Goal: Transaction & Acquisition: Subscribe to service/newsletter

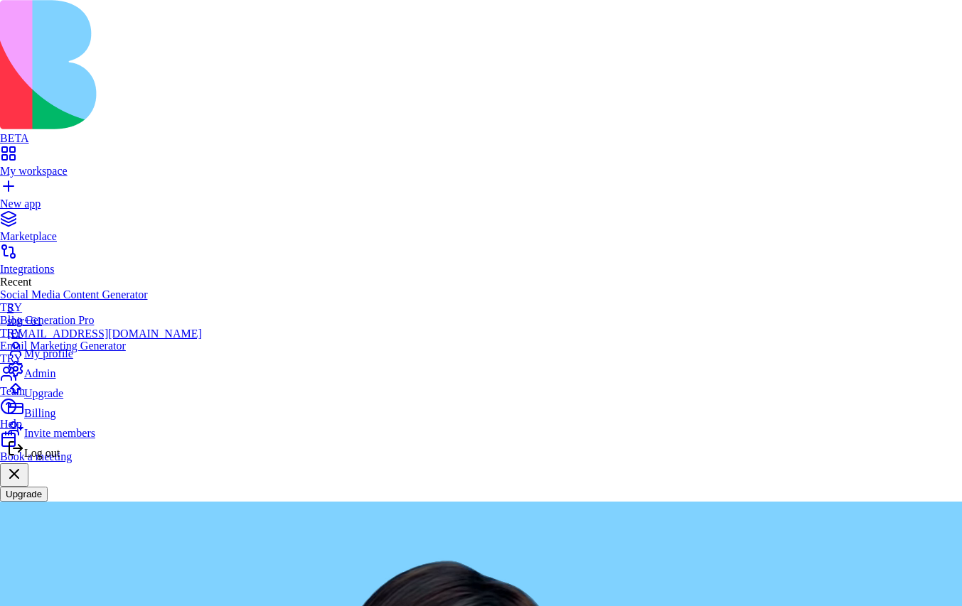
click at [55, 419] on span "Billing" at bounding box center [39, 413] width 31 height 12
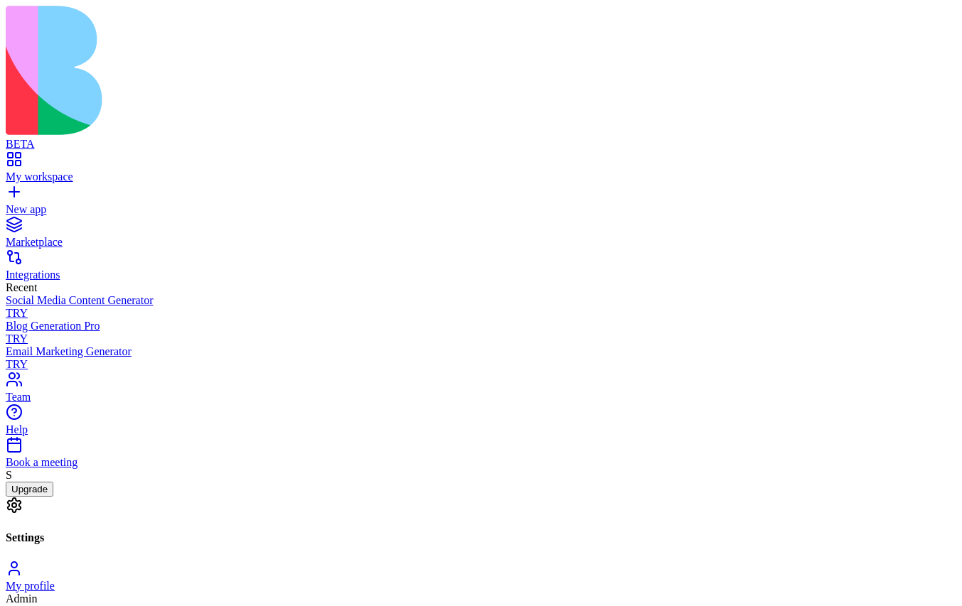
click at [53, 497] on button "Upgrade" at bounding box center [30, 489] width 48 height 15
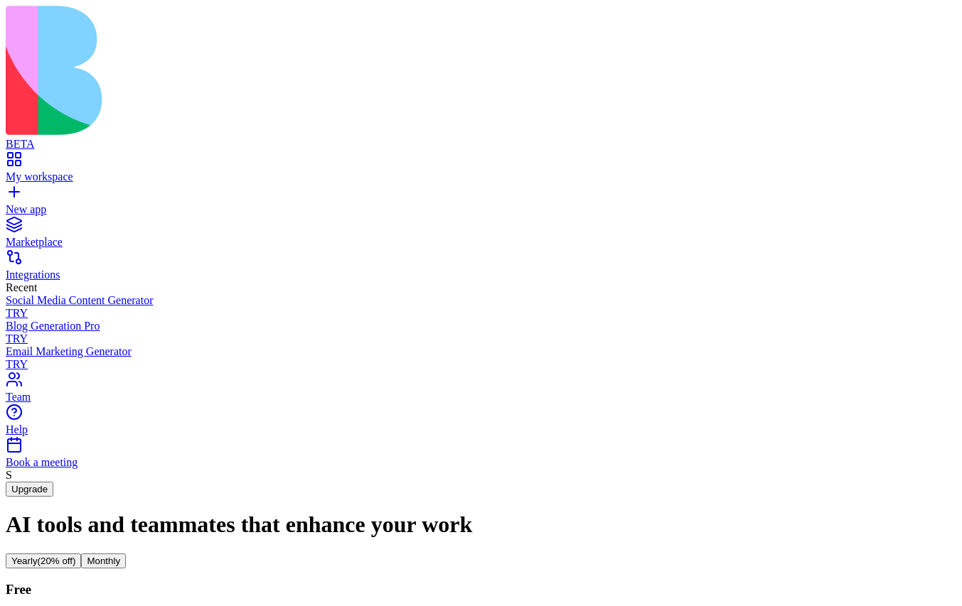
click at [126, 554] on button "Monthly" at bounding box center [103, 561] width 45 height 15
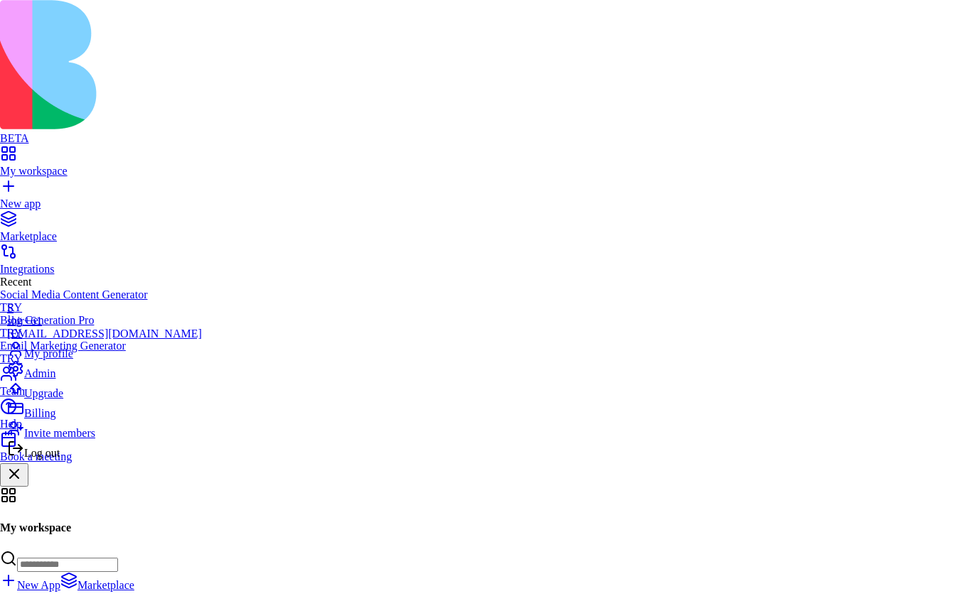
click at [55, 419] on span "Billing" at bounding box center [39, 413] width 31 height 12
click at [60, 459] on span "Log out" at bounding box center [42, 453] width 36 height 12
